Goal: Task Accomplishment & Management: Manage account settings

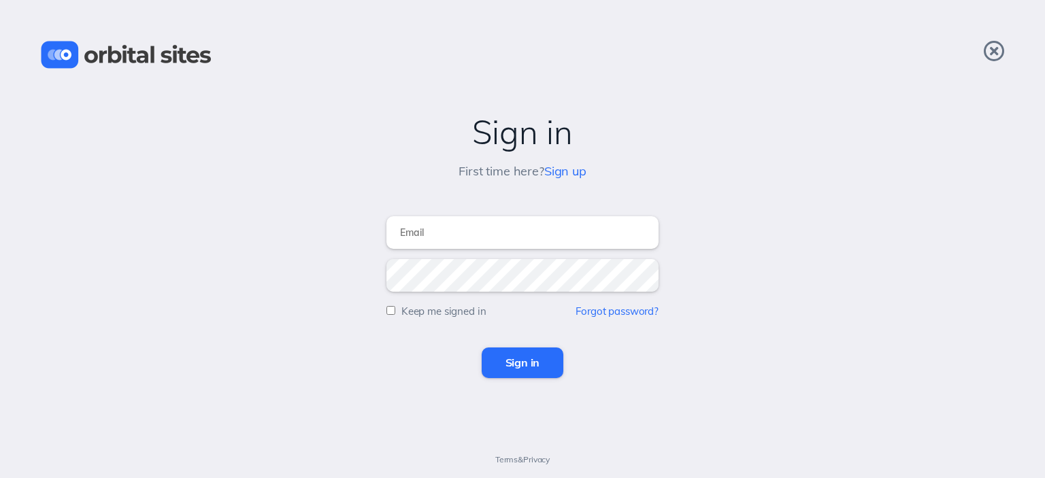
click at [502, 234] on input "email" at bounding box center [523, 232] width 272 height 33
click at [496, 238] on input "email" at bounding box center [523, 232] width 272 height 33
drag, startPoint x: 466, startPoint y: 231, endPoint x: 321, endPoint y: 231, distance: 145.7
click at [321, 231] on form "NCJ188Dix!@ Keep me signed in Forgot password? Sign in" at bounding box center [523, 292] width 1018 height 172
drag, startPoint x: 474, startPoint y: 230, endPoint x: 308, endPoint y: 240, distance: 166.4
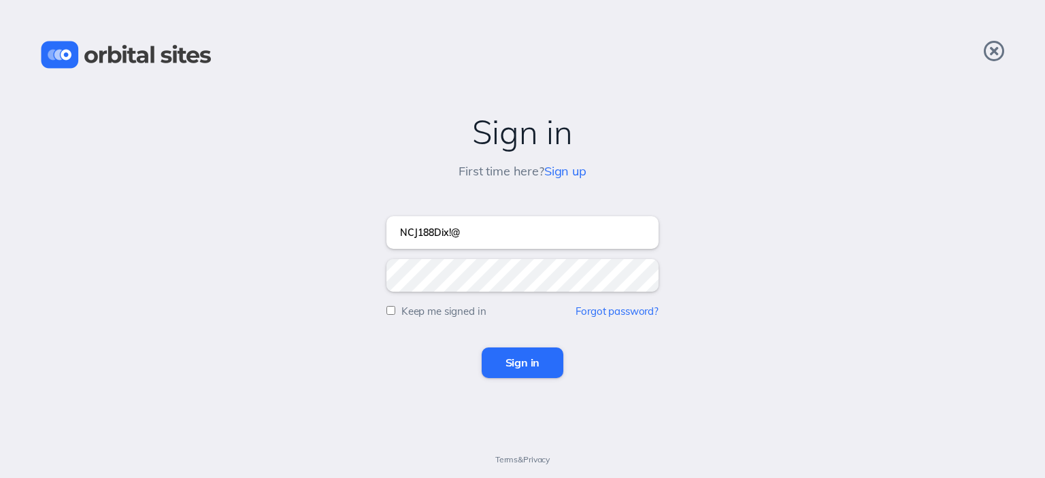
click at [310, 240] on form "NCJ188Dix!@ Keep me signed in Forgot password? Sign in" at bounding box center [523, 292] width 1018 height 172
type input "[EMAIL_ADDRESS][DOMAIN_NAME]"
click at [517, 362] on input "Sign in" at bounding box center [523, 363] width 82 height 30
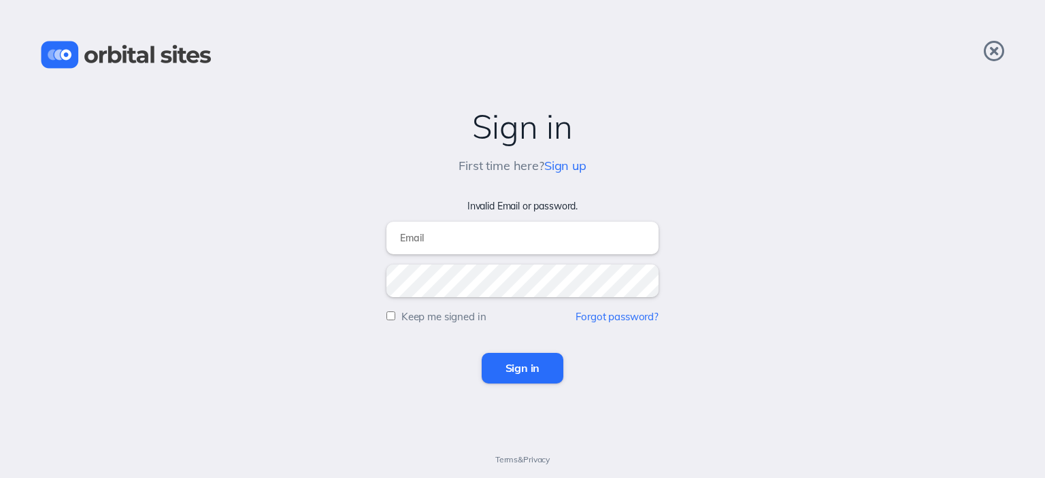
click at [522, 363] on input "Sign in" at bounding box center [523, 368] width 82 height 30
